Goal: Task Accomplishment & Management: Manage account settings

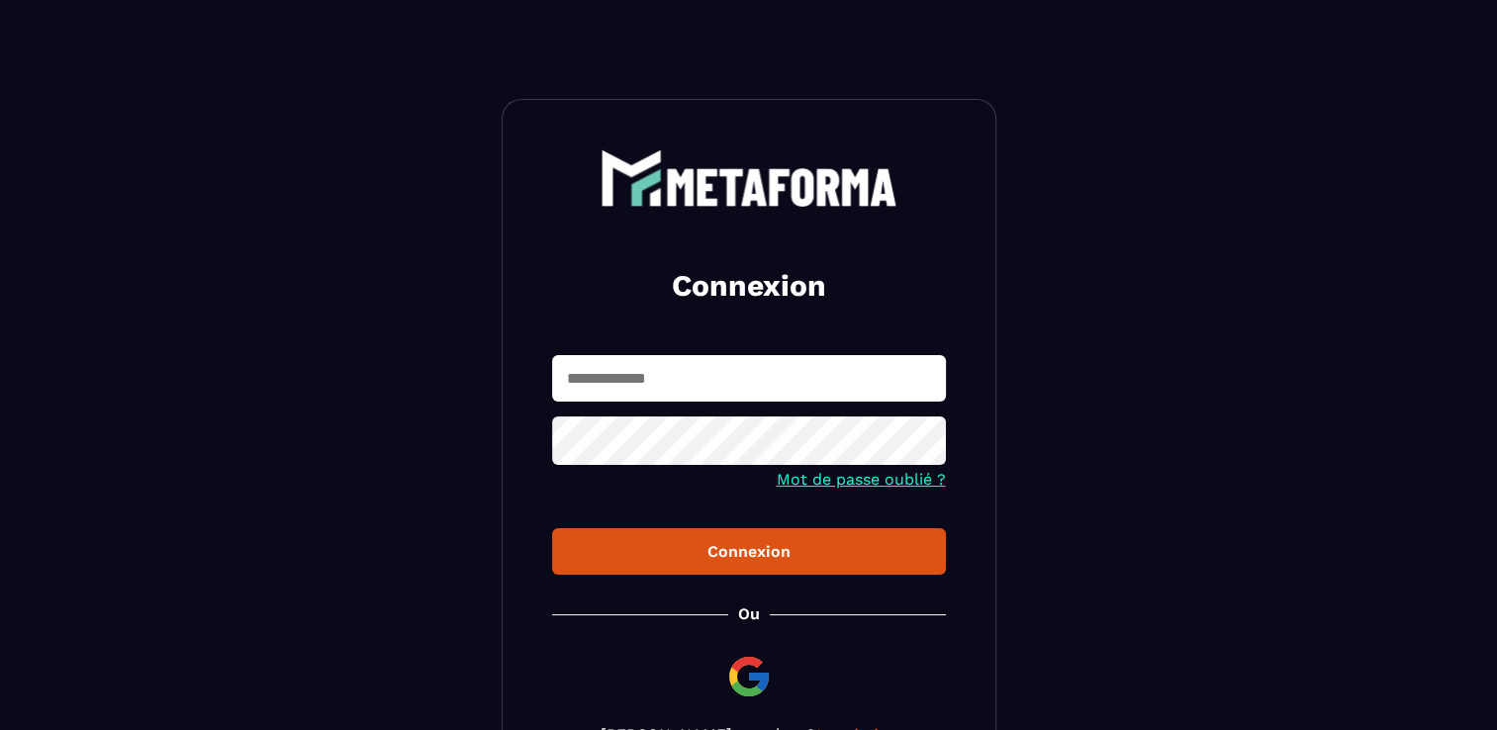
click at [704, 394] on input "text" at bounding box center [749, 378] width 394 height 46
type input "**********"
click at [552, 528] on button "Connexion" at bounding box center [749, 551] width 394 height 46
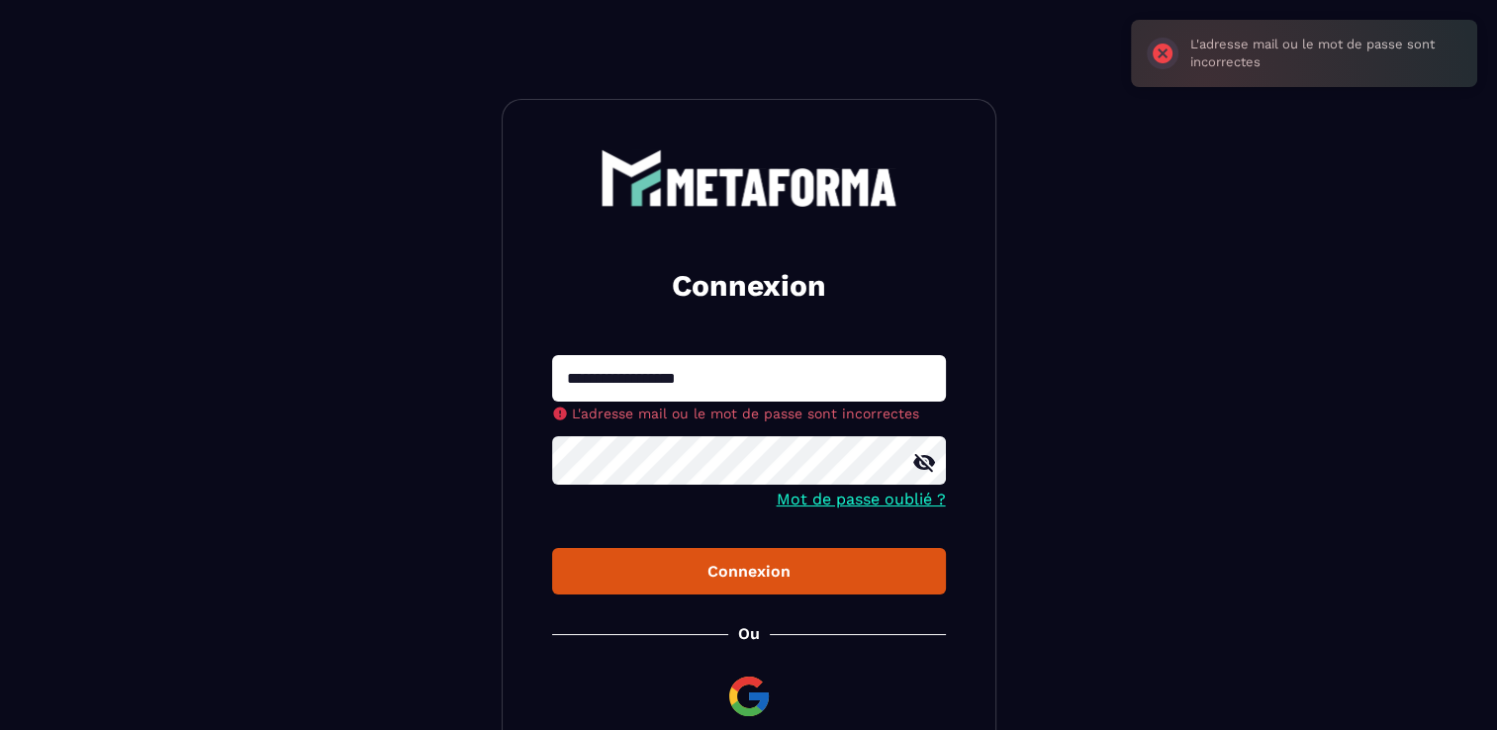
click at [925, 464] on div at bounding box center [749, 462] width 394 height 53
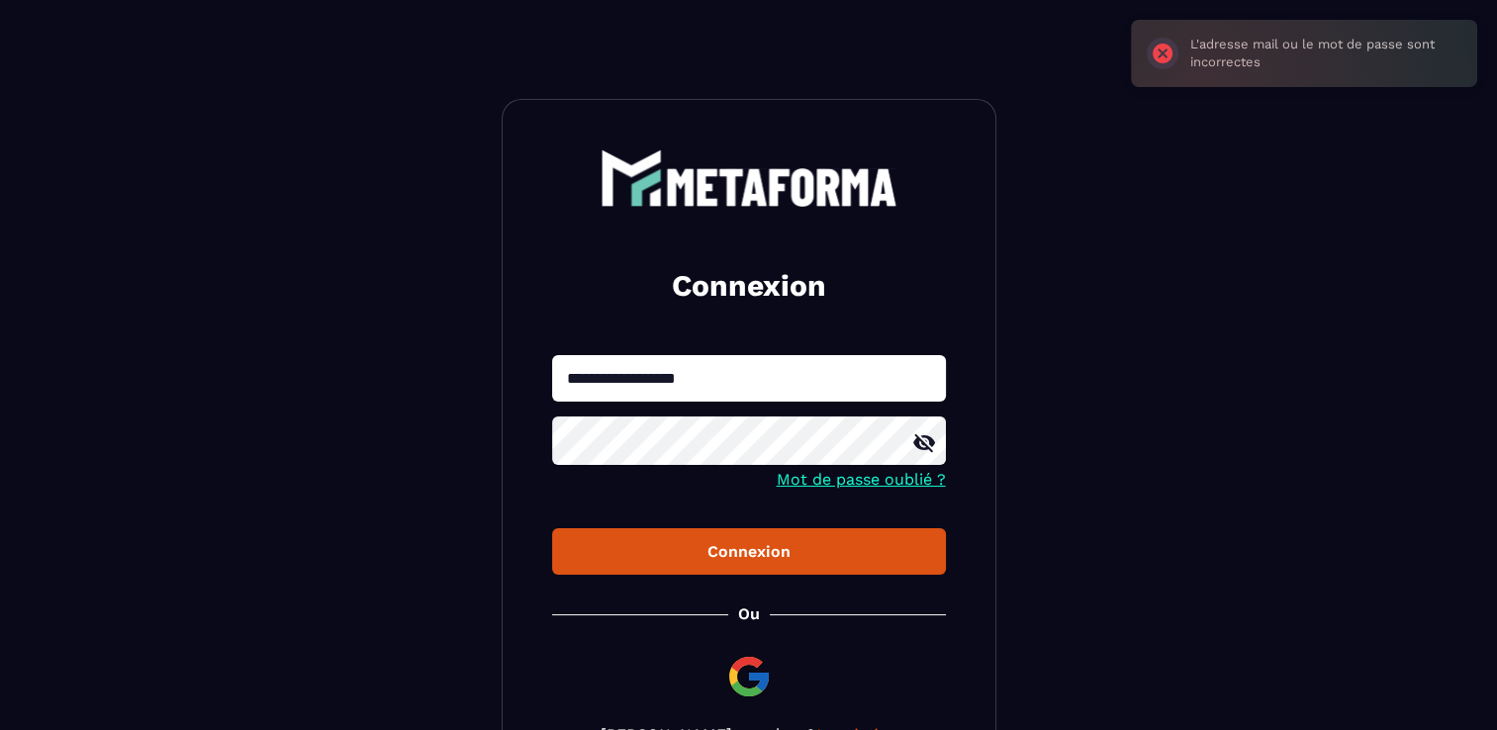
click at [927, 437] on icon at bounding box center [924, 443] width 22 height 18
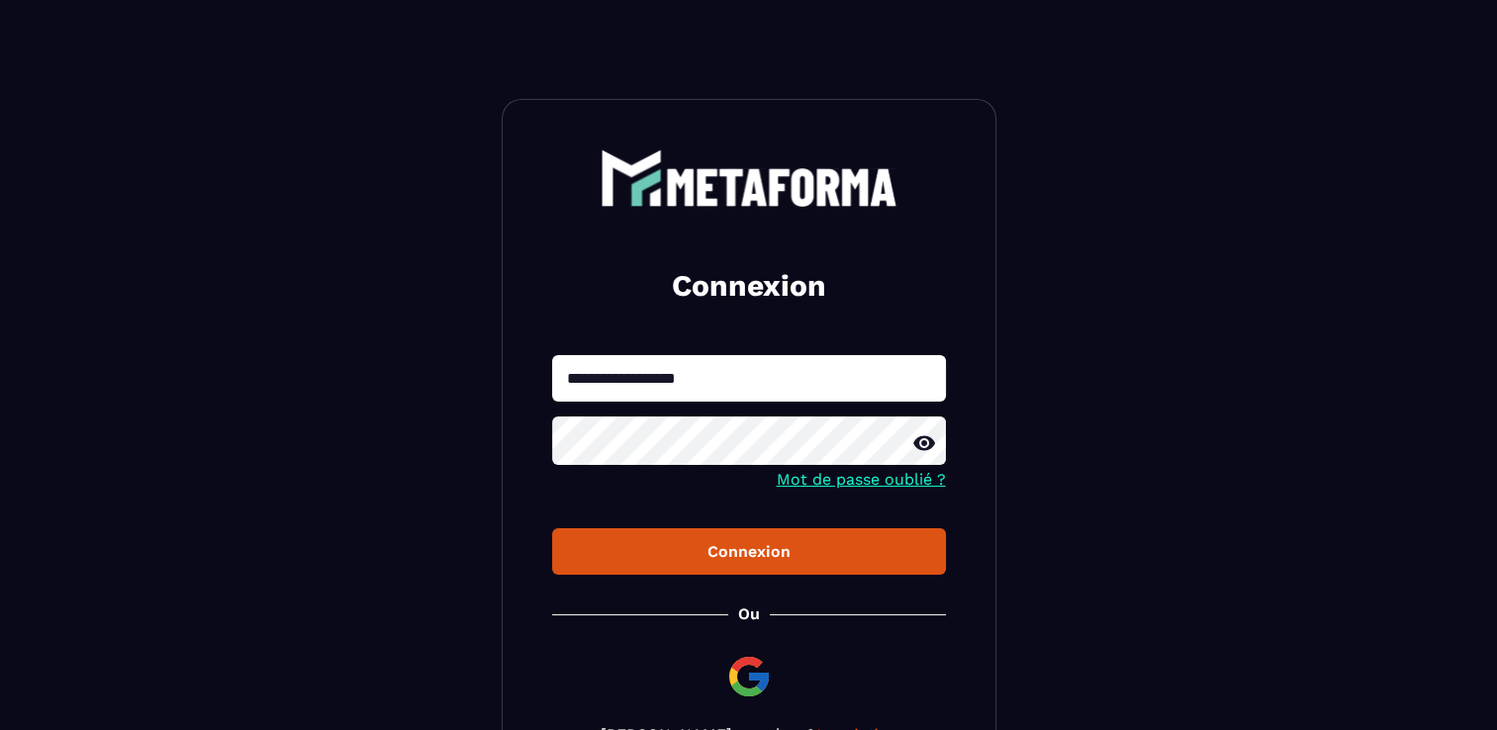
click at [749, 554] on div "Connexion" at bounding box center [749, 551] width 362 height 19
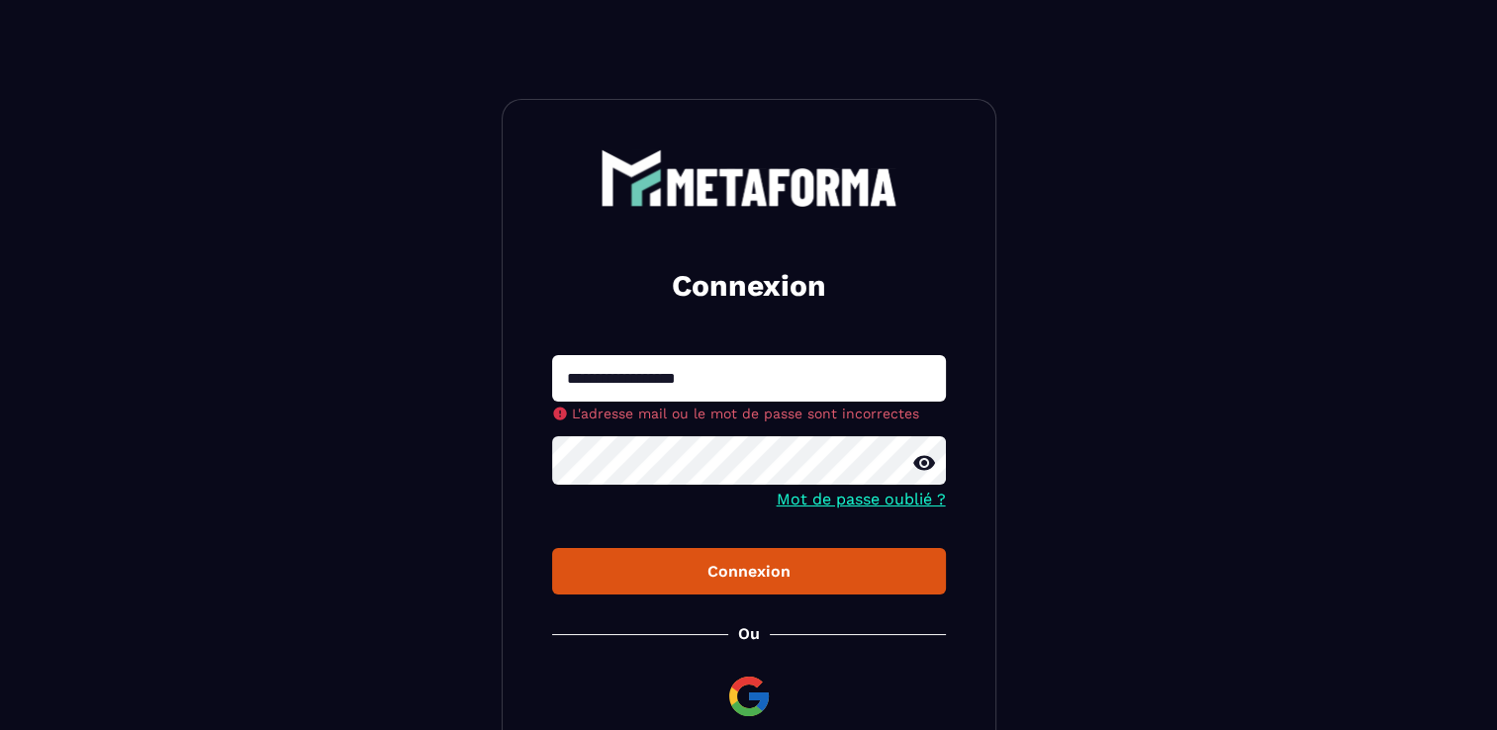
click at [552, 548] on button "Connexion" at bounding box center [749, 571] width 394 height 46
